Goal: Information Seeking & Learning: Learn about a topic

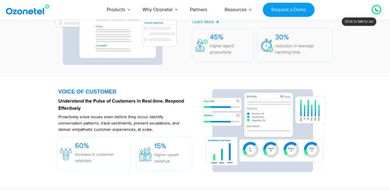
scroll to position [984, 0]
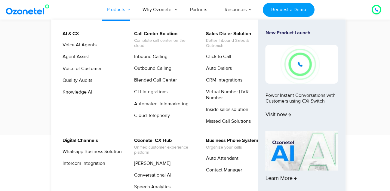
click at [130, 8] on link "Products" at bounding box center [116, 10] width 36 height 20
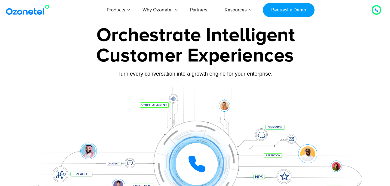
click at [373, 13] on div at bounding box center [377, 10] width 10 height 10
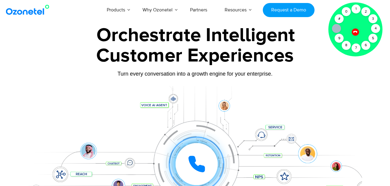
click at [302, 40] on div "Orchestrate Intelligent" at bounding box center [196, 35] width 332 height 19
click at [230, 48] on div "Customer Experiences" at bounding box center [195, 55] width 334 height 29
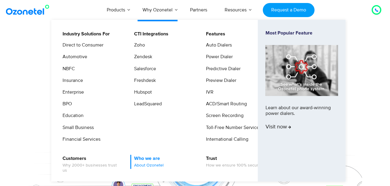
click at [147, 158] on link "Who we are About Ozonetel" at bounding box center [147, 162] width 34 height 14
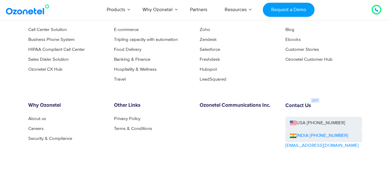
scroll to position [638, 0]
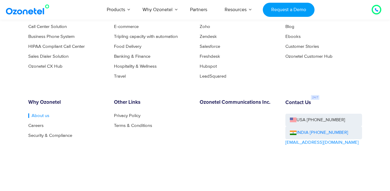
click at [40, 114] on link "About us" at bounding box center [38, 115] width 21 height 5
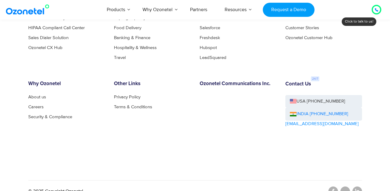
scroll to position [668, 0]
